Goal: Task Accomplishment & Management: Manage account settings

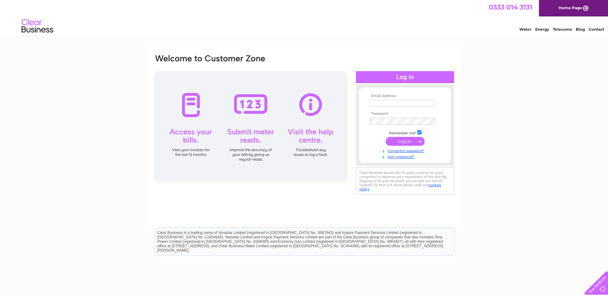
type input "accounts@uichauffeurs.com"
click at [402, 144] on input "submit" at bounding box center [405, 141] width 39 height 9
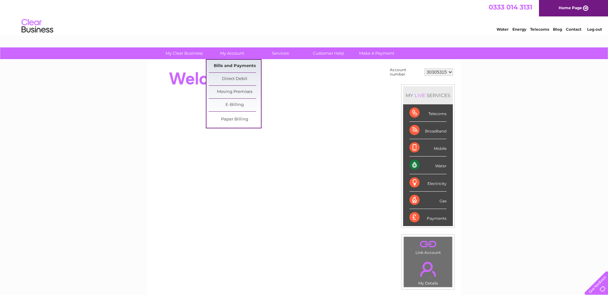
click at [232, 66] on link "Bills and Payments" at bounding box center [235, 66] width 52 height 13
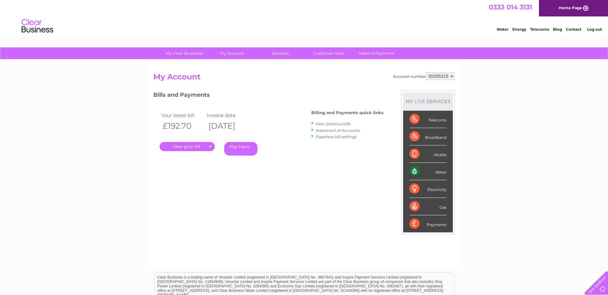
click at [186, 148] on link "." at bounding box center [187, 146] width 55 height 9
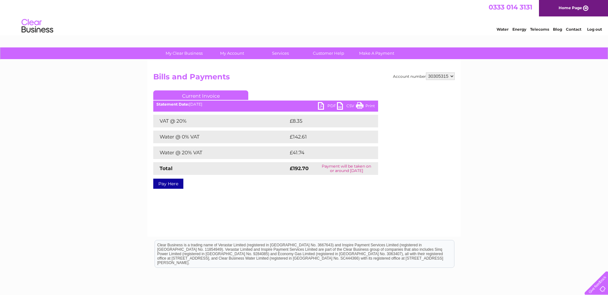
click at [324, 107] on link "PDF" at bounding box center [327, 106] width 19 height 9
